Goal: Find specific page/section: Find specific page/section

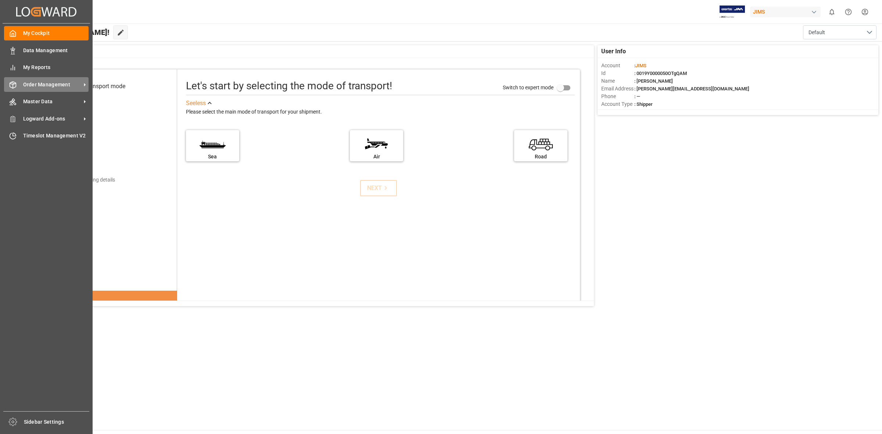
click at [73, 79] on div "Order Management Order Management" at bounding box center [46, 84] width 85 height 14
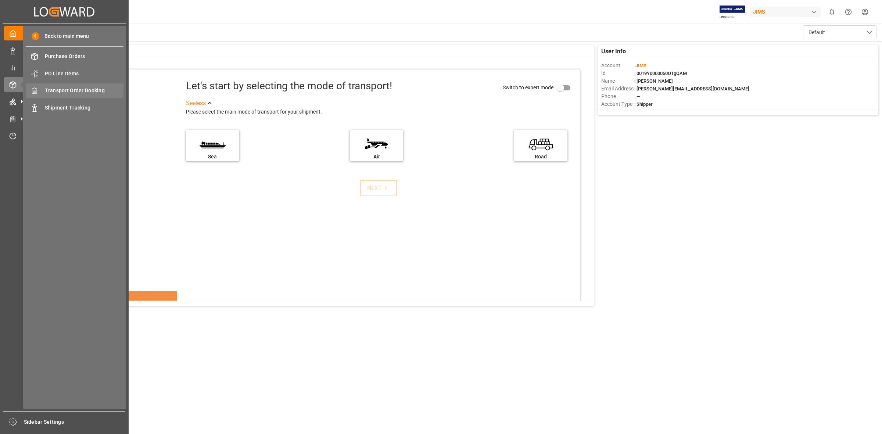
click at [92, 90] on span "Transport Order Booking" at bounding box center [84, 91] width 79 height 8
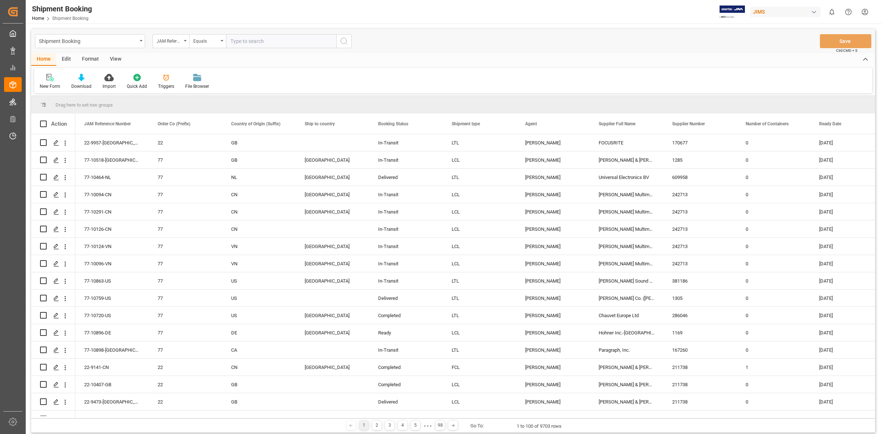
click at [229, 38] on input "text" at bounding box center [281, 41] width 110 height 14
type input "77-10636-CN"
click at [344, 41] on icon "search button" at bounding box center [344, 41] width 9 height 9
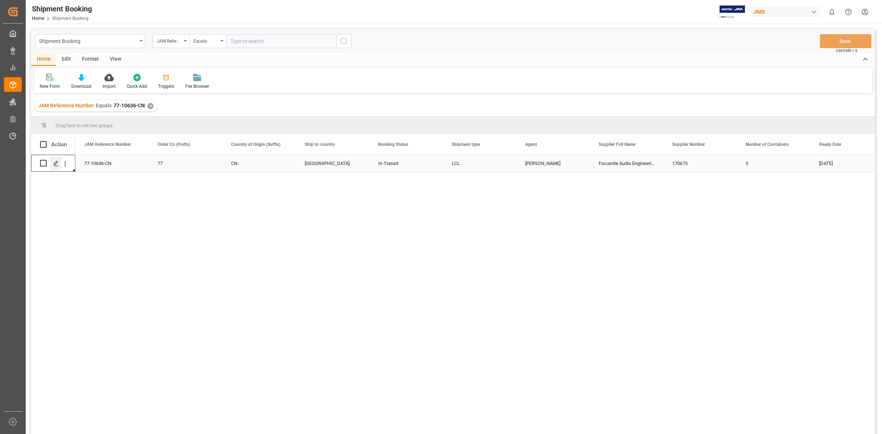
click at [57, 162] on polygon "Press SPACE to select this row." at bounding box center [56, 163] width 4 height 4
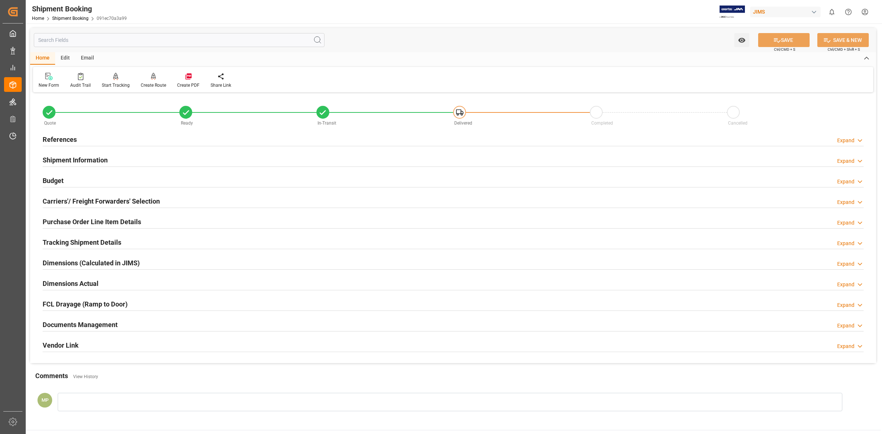
click at [96, 322] on h2 "Documents Management" at bounding box center [80, 325] width 75 height 10
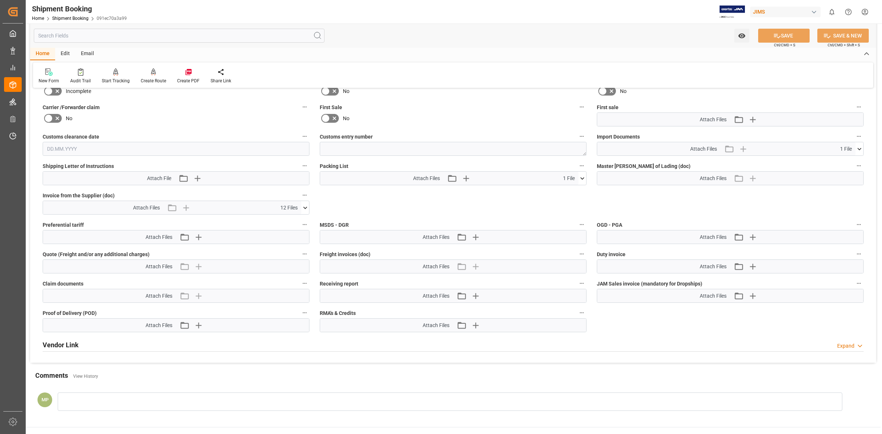
scroll to position [322, 0]
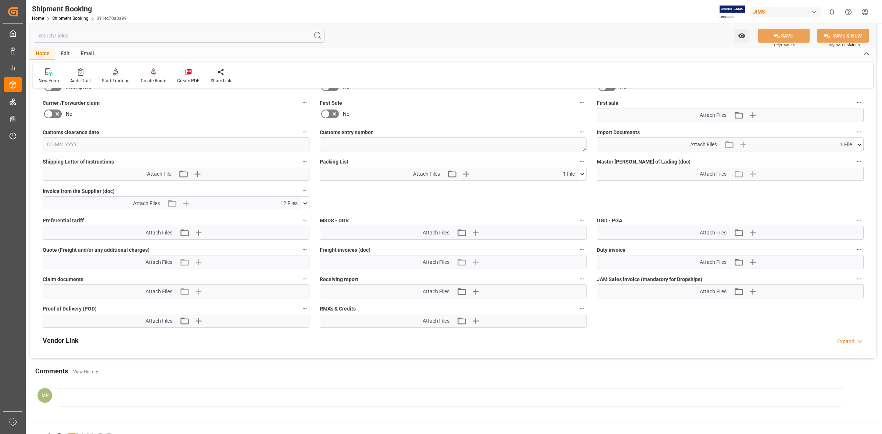
click at [291, 204] on span "12 Files" at bounding box center [288, 204] width 17 height 8
click at [303, 203] on icon at bounding box center [305, 204] width 8 height 8
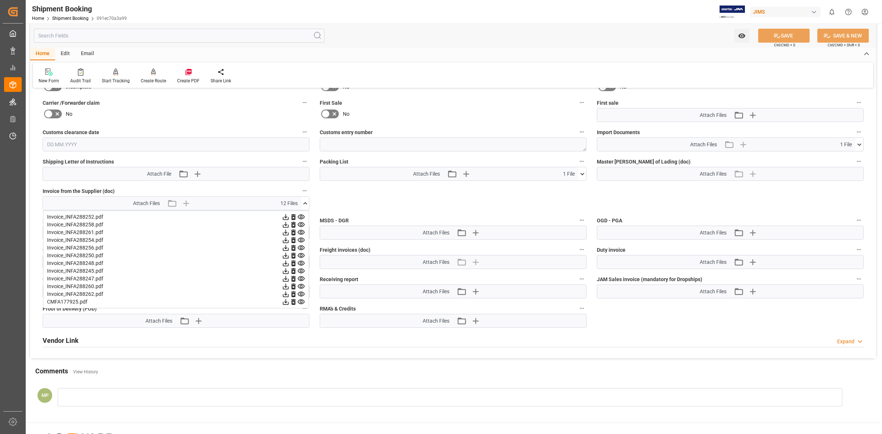
click at [299, 215] on icon at bounding box center [301, 217] width 8 height 8
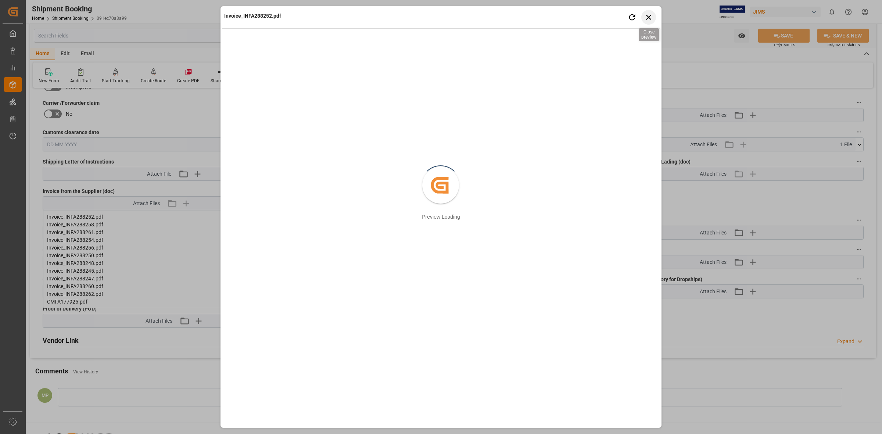
click at [646, 15] on icon "button" at bounding box center [648, 17] width 5 height 5
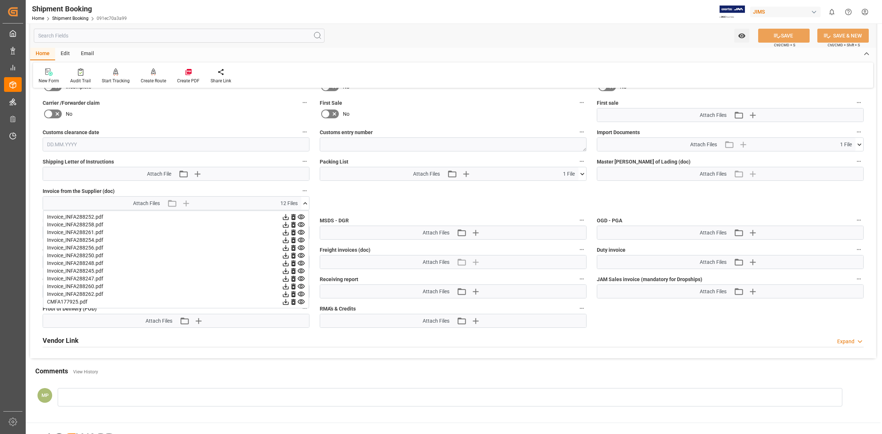
click at [300, 224] on icon at bounding box center [301, 224] width 7 height 5
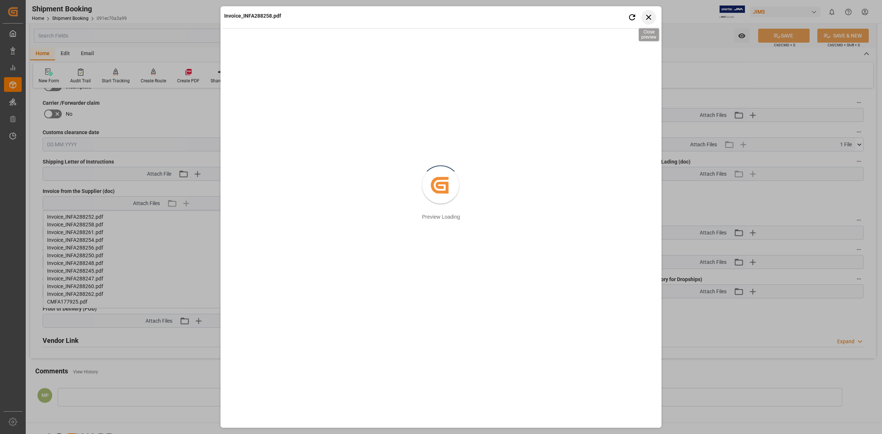
click at [649, 16] on icon "button" at bounding box center [648, 17] width 5 height 5
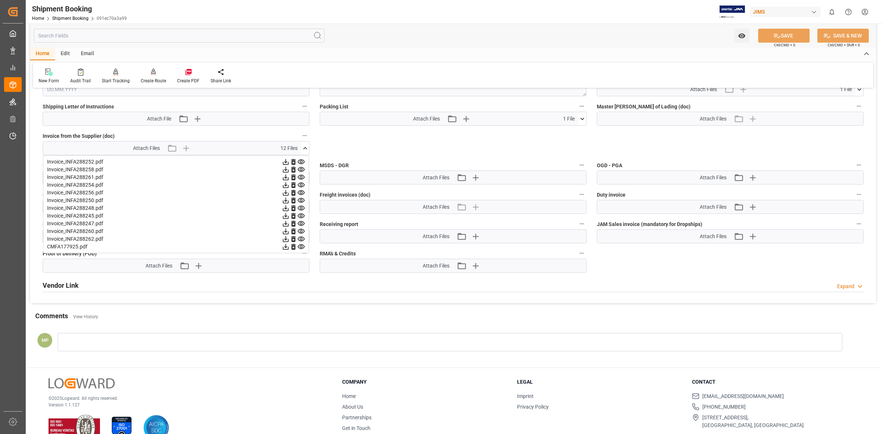
scroll to position [348, 0]
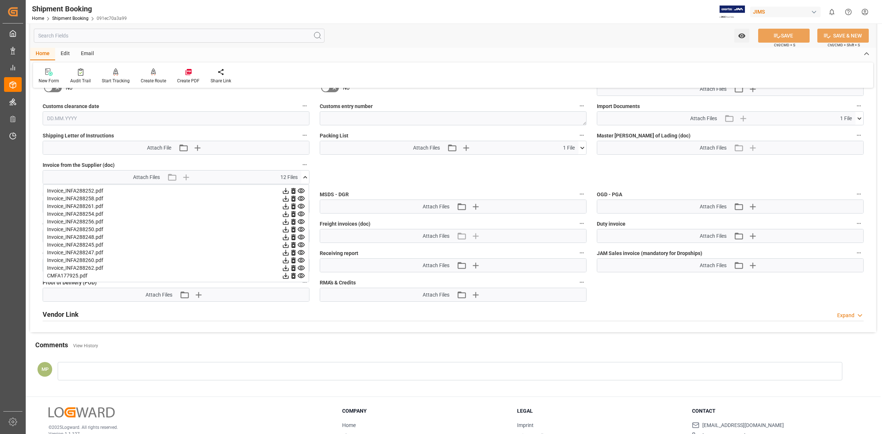
click at [302, 274] on icon at bounding box center [301, 276] width 8 height 8
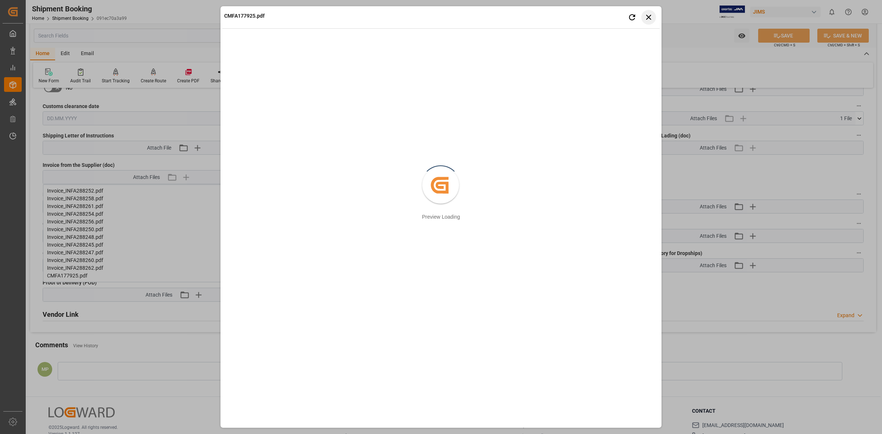
click at [645, 18] on icon "button" at bounding box center [648, 16] width 9 height 9
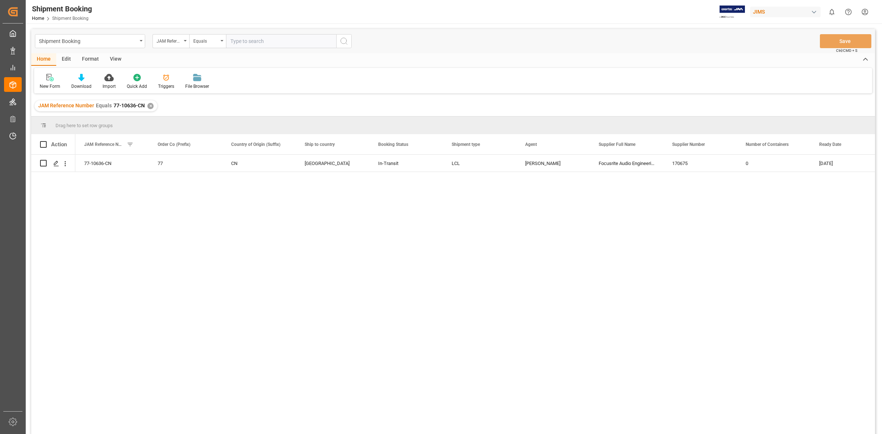
click at [148, 104] on div "✕" at bounding box center [150, 106] width 6 height 6
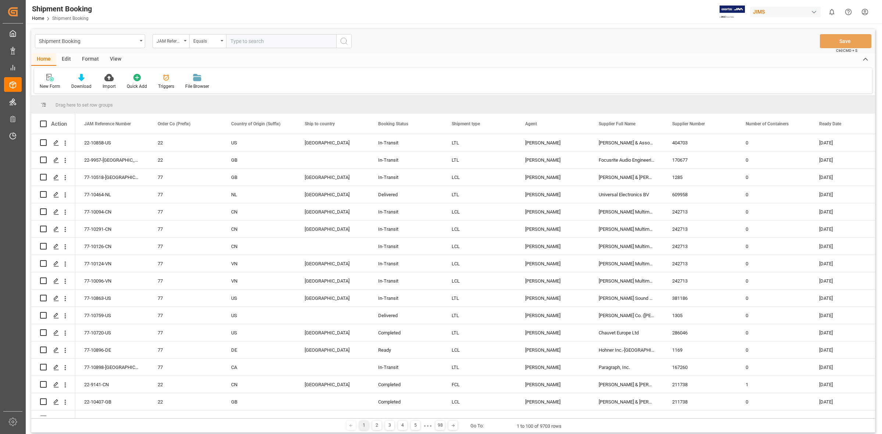
click at [235, 42] on input "text" at bounding box center [281, 41] width 110 height 14
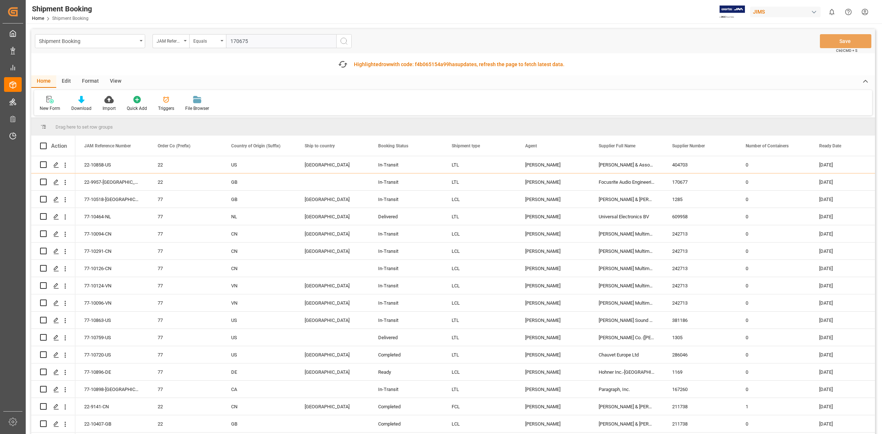
type input "170675"
click at [341, 41] on icon "search button" at bounding box center [344, 41] width 9 height 9
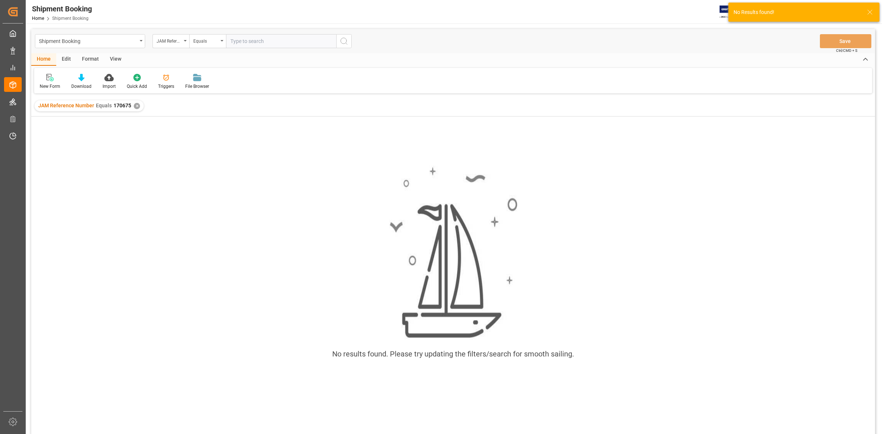
click at [135, 106] on div "✕" at bounding box center [137, 106] width 6 height 6
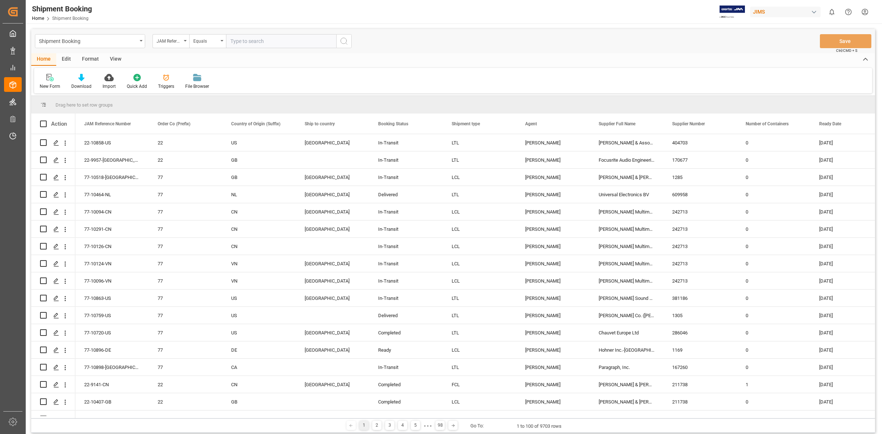
click at [185, 40] on icon "open menu" at bounding box center [185, 40] width 3 height 1
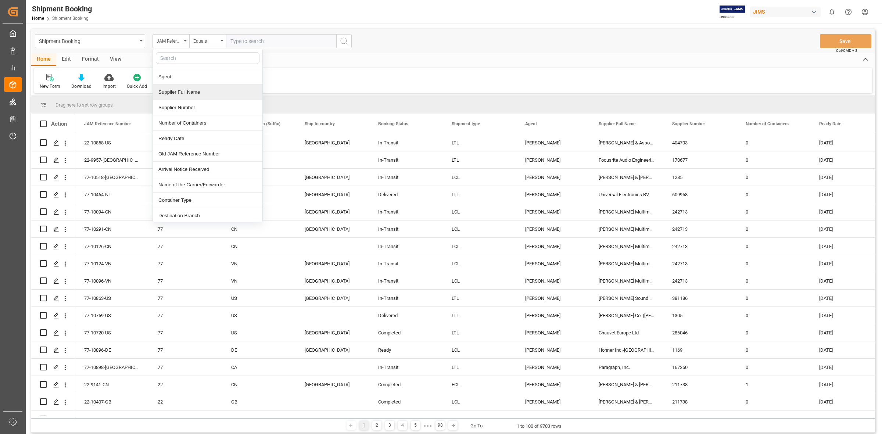
scroll to position [92, 0]
click at [187, 110] on div "Supplier Number" at bounding box center [208, 106] width 110 height 15
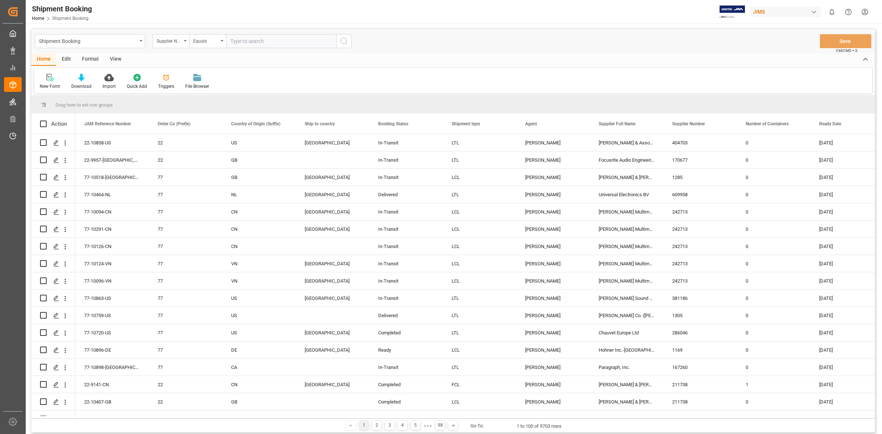
click at [243, 37] on input "text" at bounding box center [281, 41] width 110 height 14
type input "170675"
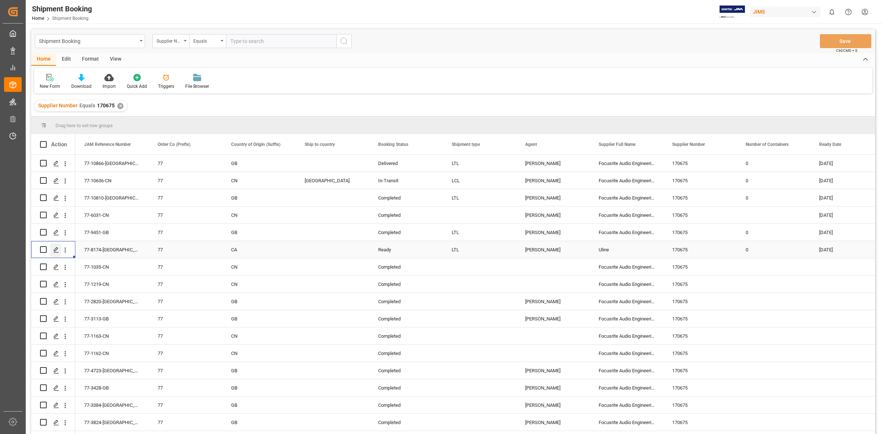
click at [54, 252] on line "Press SPACE to select this row." at bounding box center [56, 252] width 4 height 0
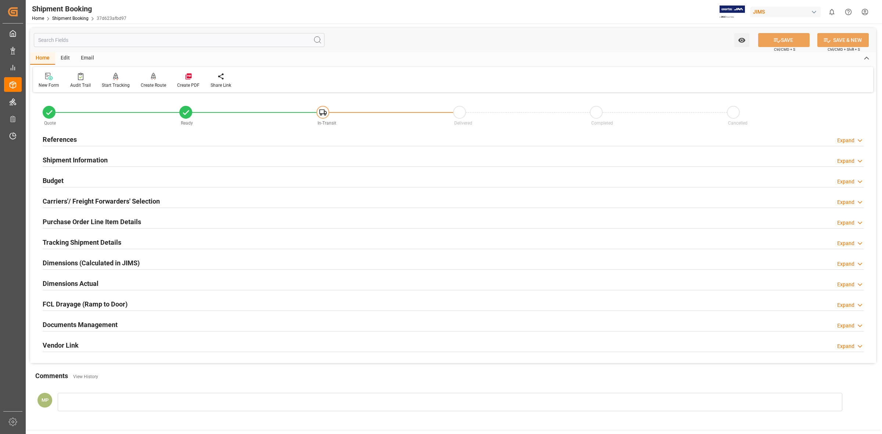
click at [85, 323] on h2 "Documents Management" at bounding box center [80, 325] width 75 height 10
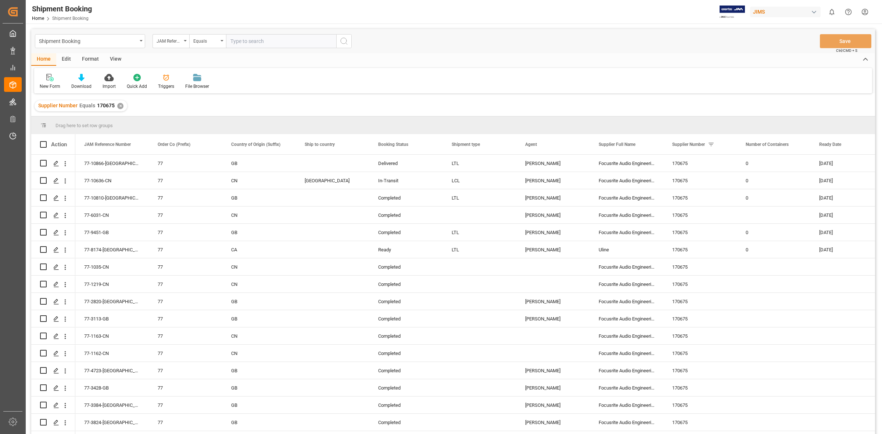
click at [241, 42] on input "text" at bounding box center [281, 41] width 110 height 14
type input "170675"
click at [345, 41] on icon "search button" at bounding box center [344, 41] width 9 height 9
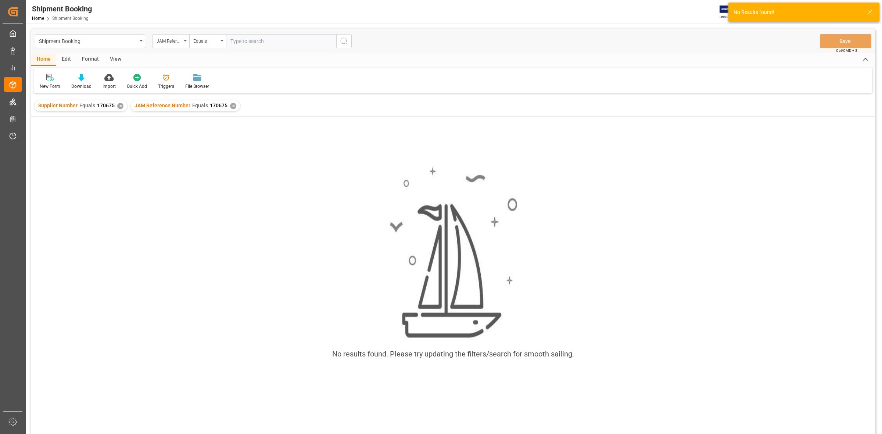
click at [227, 105] on div "JAM Reference Number Equals 170675 ✕" at bounding box center [185, 105] width 109 height 11
click at [230, 105] on div "✕" at bounding box center [233, 106] width 6 height 6
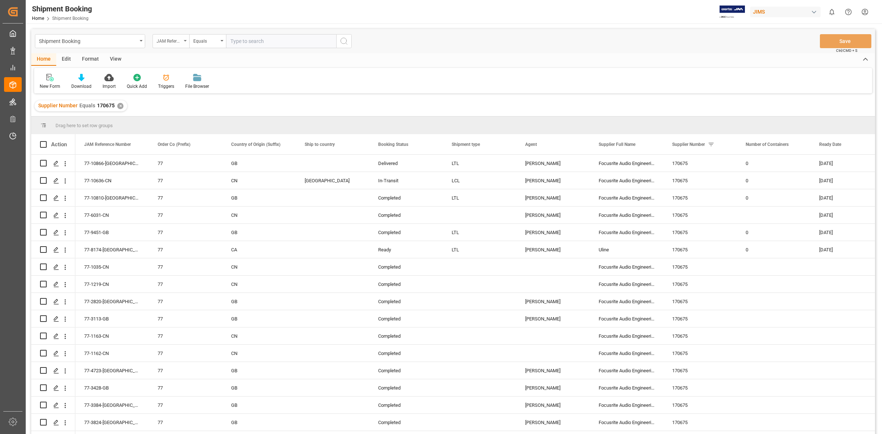
click at [186, 39] on div "JAM Reference Number" at bounding box center [170, 41] width 37 height 14
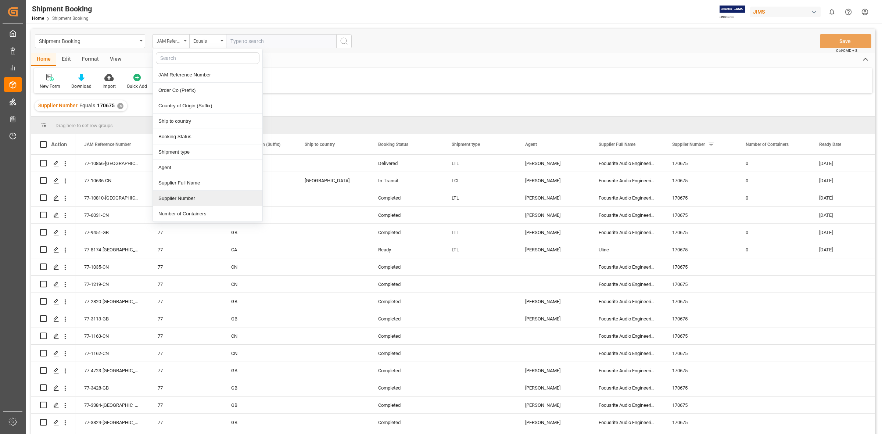
click at [203, 197] on div "Supplier Number" at bounding box center [208, 198] width 110 height 15
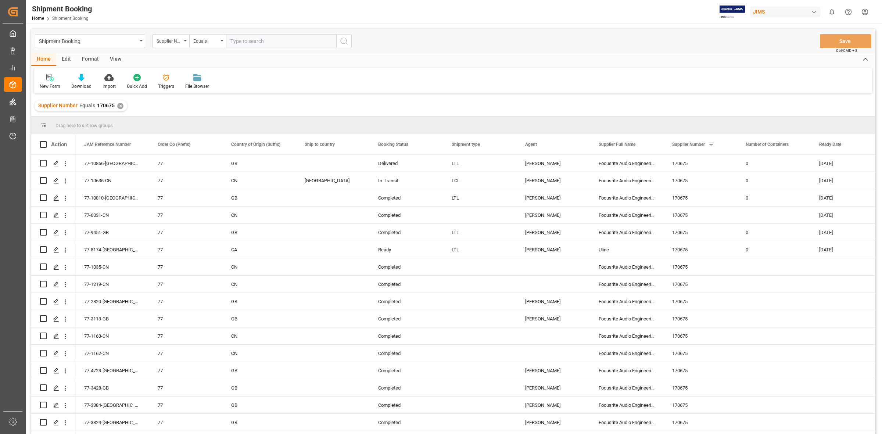
click at [235, 38] on input "text" at bounding box center [281, 41] width 110 height 14
type input "170675"
click at [57, 162] on polygon "Press SPACE to select this row." at bounding box center [56, 163] width 4 height 4
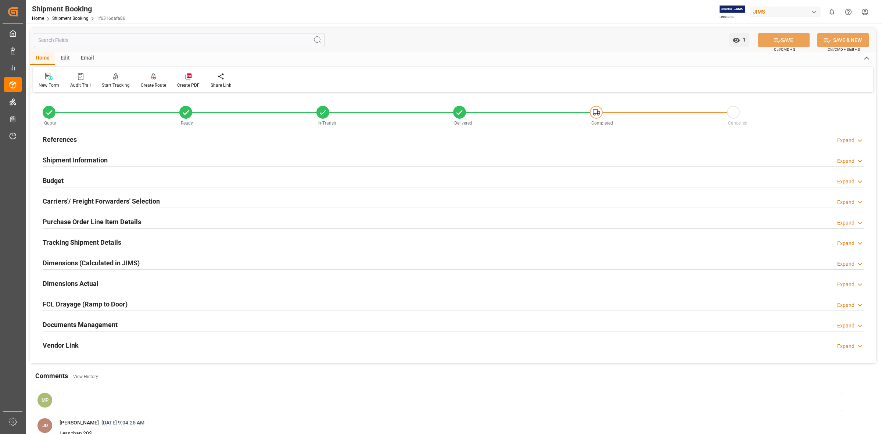
click at [97, 325] on h2 "Documents Management" at bounding box center [80, 325] width 75 height 10
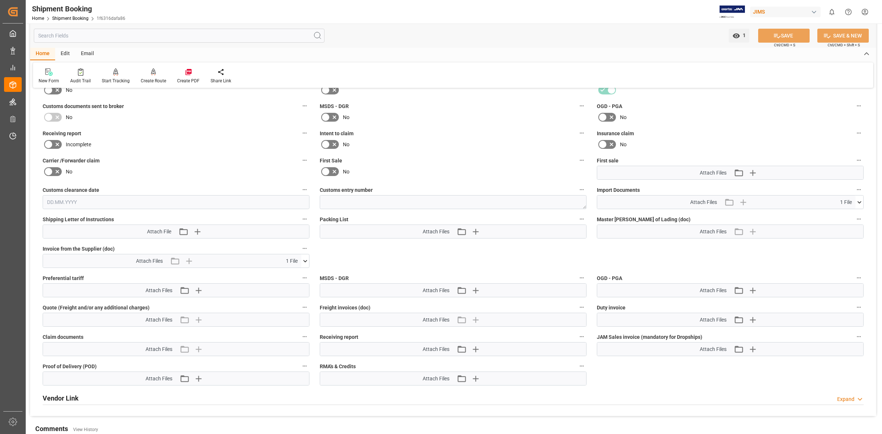
scroll to position [276, 0]
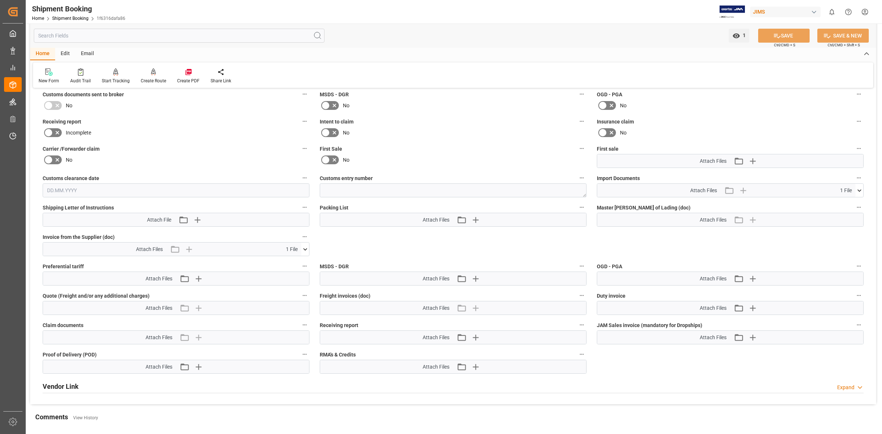
click at [305, 248] on icon at bounding box center [305, 249] width 8 height 8
click at [300, 262] on icon at bounding box center [301, 263] width 8 height 8
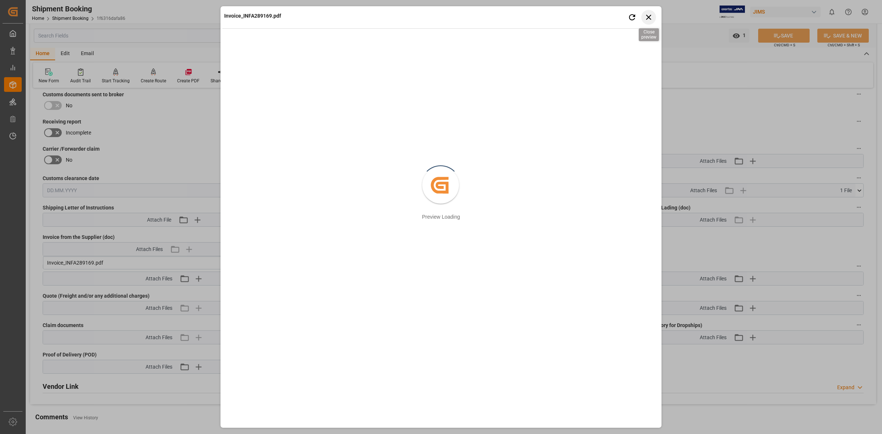
click at [653, 18] on icon "button" at bounding box center [648, 16] width 9 height 9
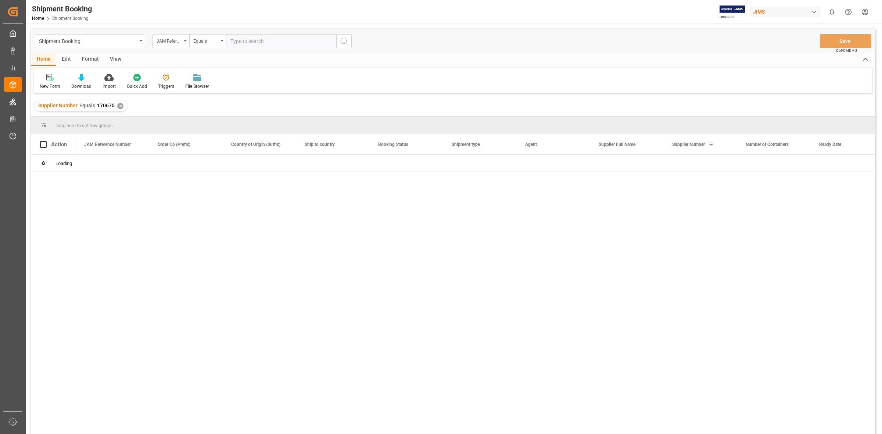
click at [245, 234] on div at bounding box center [475, 297] width 800 height 284
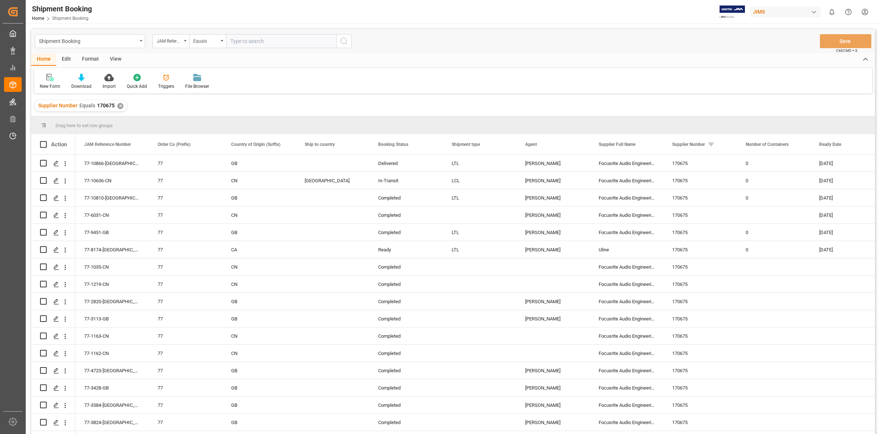
click at [232, 37] on input "text" at bounding box center [281, 41] width 110 height 14
click at [184, 40] on icon "open menu" at bounding box center [185, 40] width 3 height 1
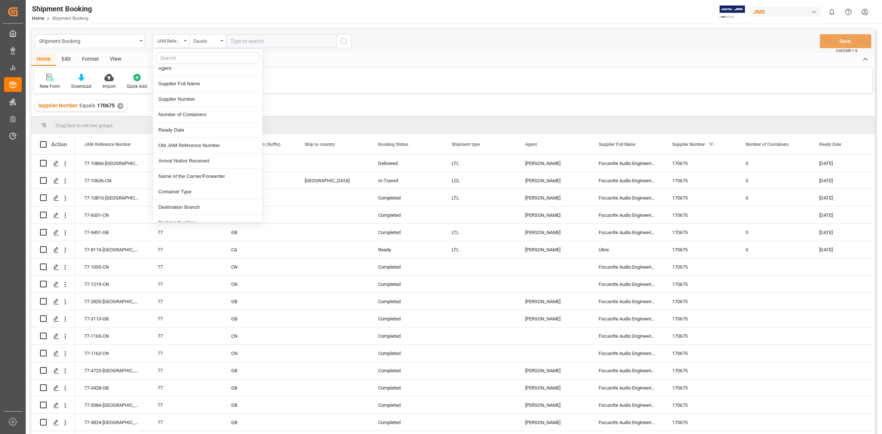
scroll to position [92, 0]
click at [188, 114] on div "Supplier Number" at bounding box center [208, 106] width 110 height 15
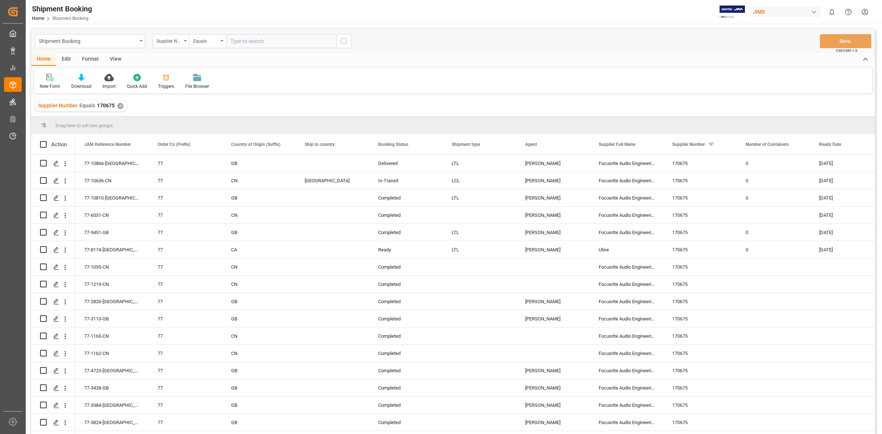
click at [234, 38] on input "text" at bounding box center [281, 41] width 110 height 14
type input "170452"
drag, startPoint x: 347, startPoint y: 39, endPoint x: 346, endPoint y: 44, distance: 5.2
click at [346, 39] on icon "search button" at bounding box center [344, 41] width 9 height 9
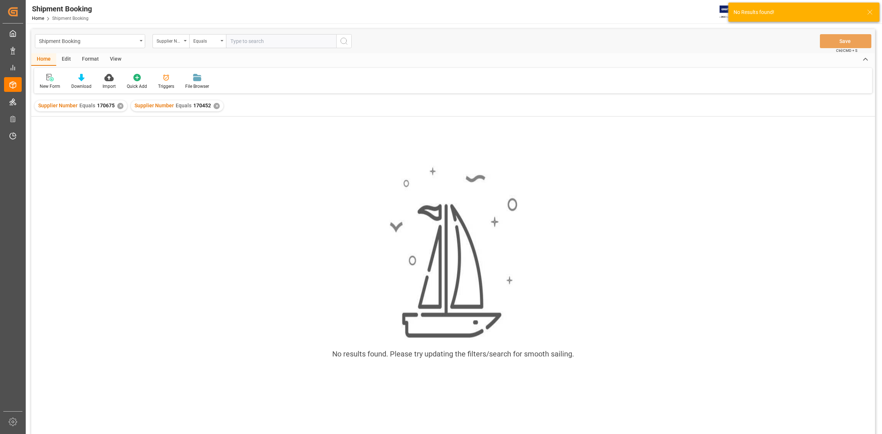
click at [117, 105] on div "✕" at bounding box center [120, 106] width 6 height 6
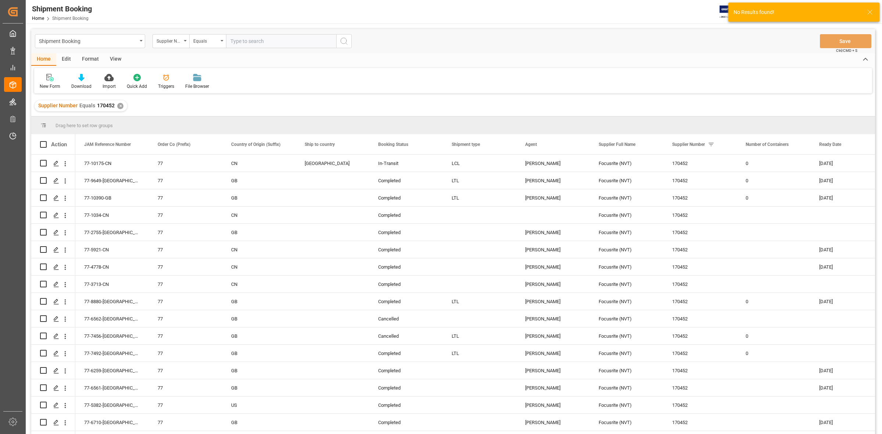
click at [234, 43] on input "text" at bounding box center [281, 41] width 110 height 14
type input "170452"
click at [343, 37] on icon "search button" at bounding box center [344, 41] width 9 height 9
click at [54, 162] on icon "Press SPACE to select this row." at bounding box center [56, 164] width 6 height 6
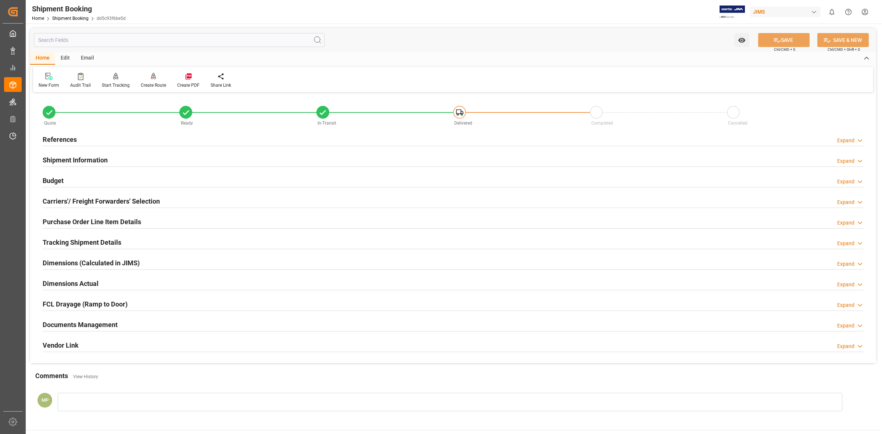
click at [103, 322] on h2 "Documents Management" at bounding box center [80, 325] width 75 height 10
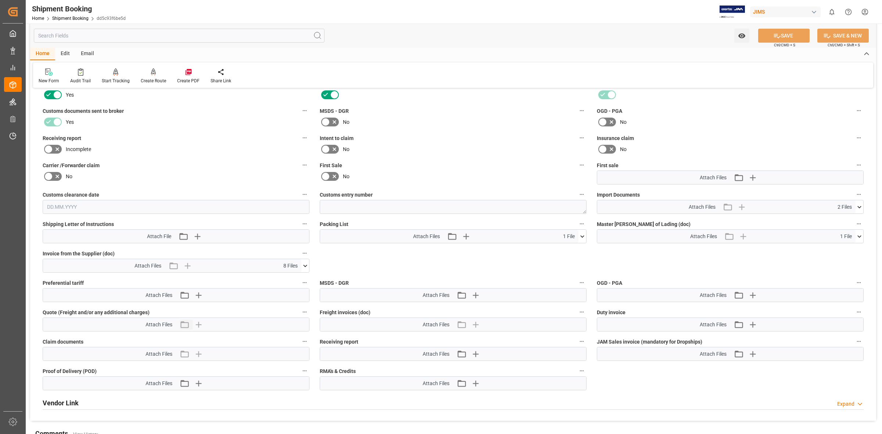
scroll to position [276, 0]
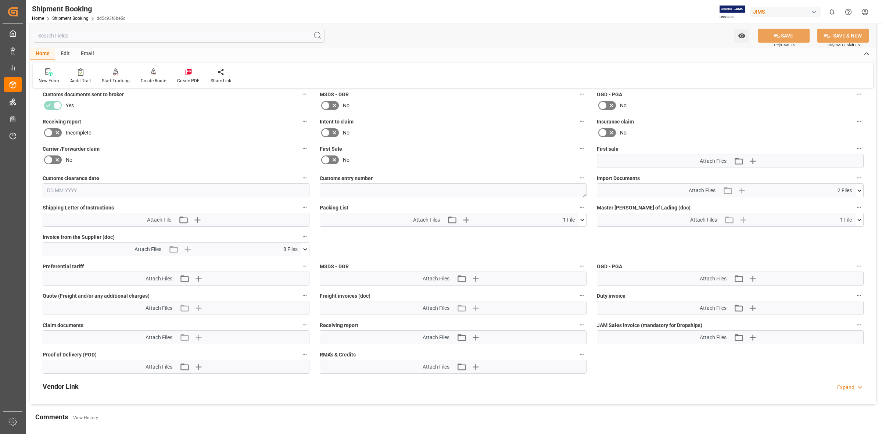
click at [304, 247] on icon at bounding box center [305, 249] width 8 height 8
